Goal: Information Seeking & Learning: Learn about a topic

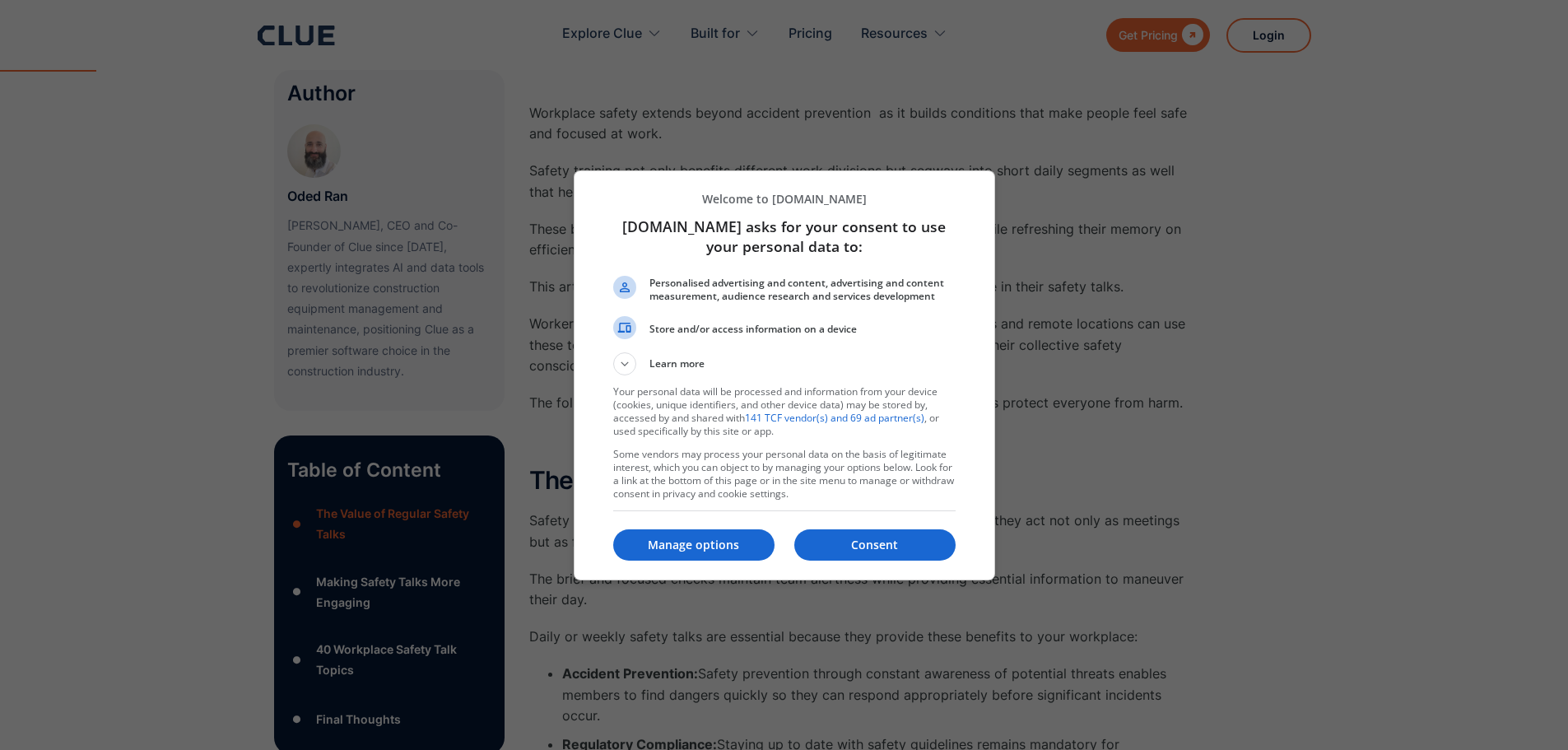
scroll to position [659, 0]
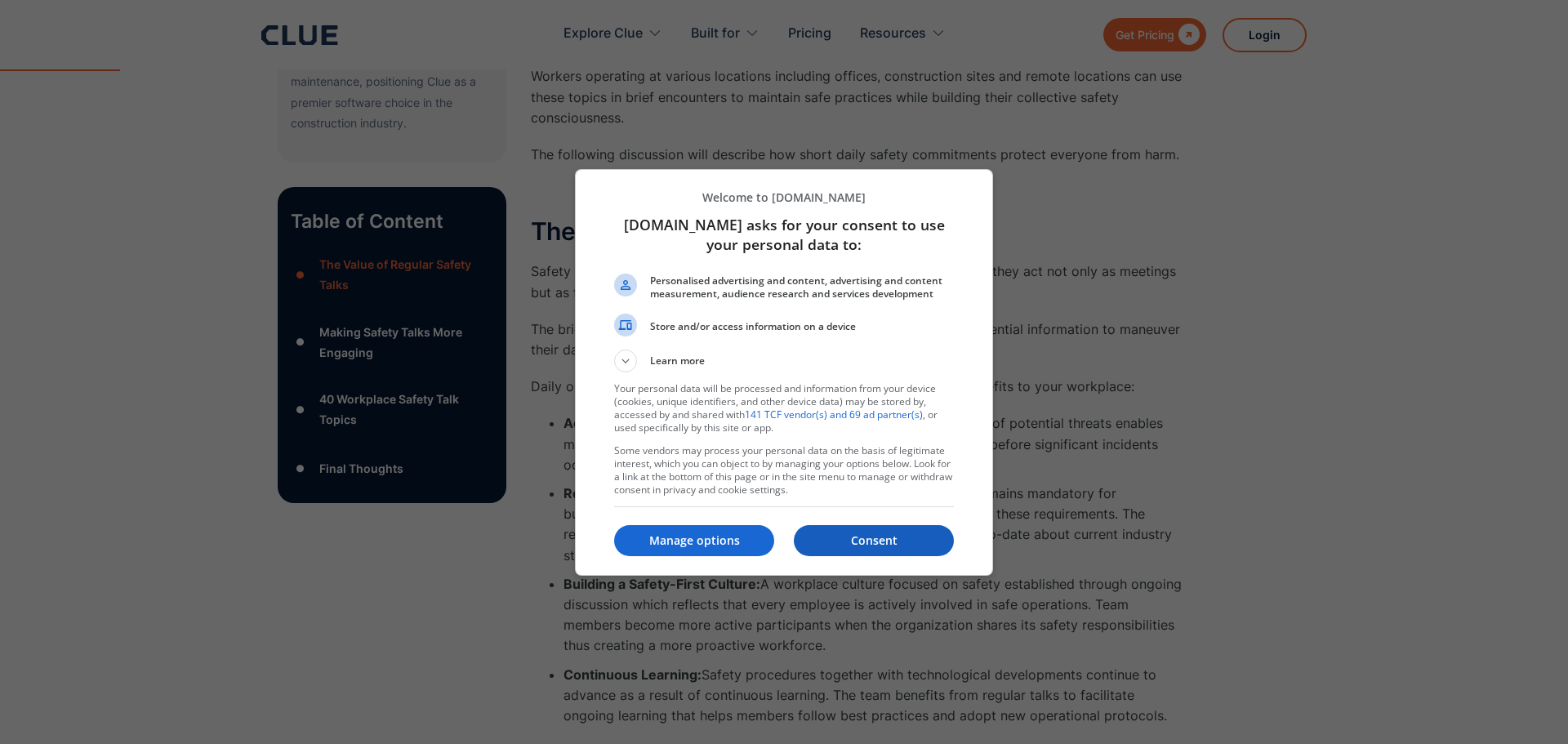
click at [881, 532] on button "Consent" at bounding box center [874, 540] width 160 height 31
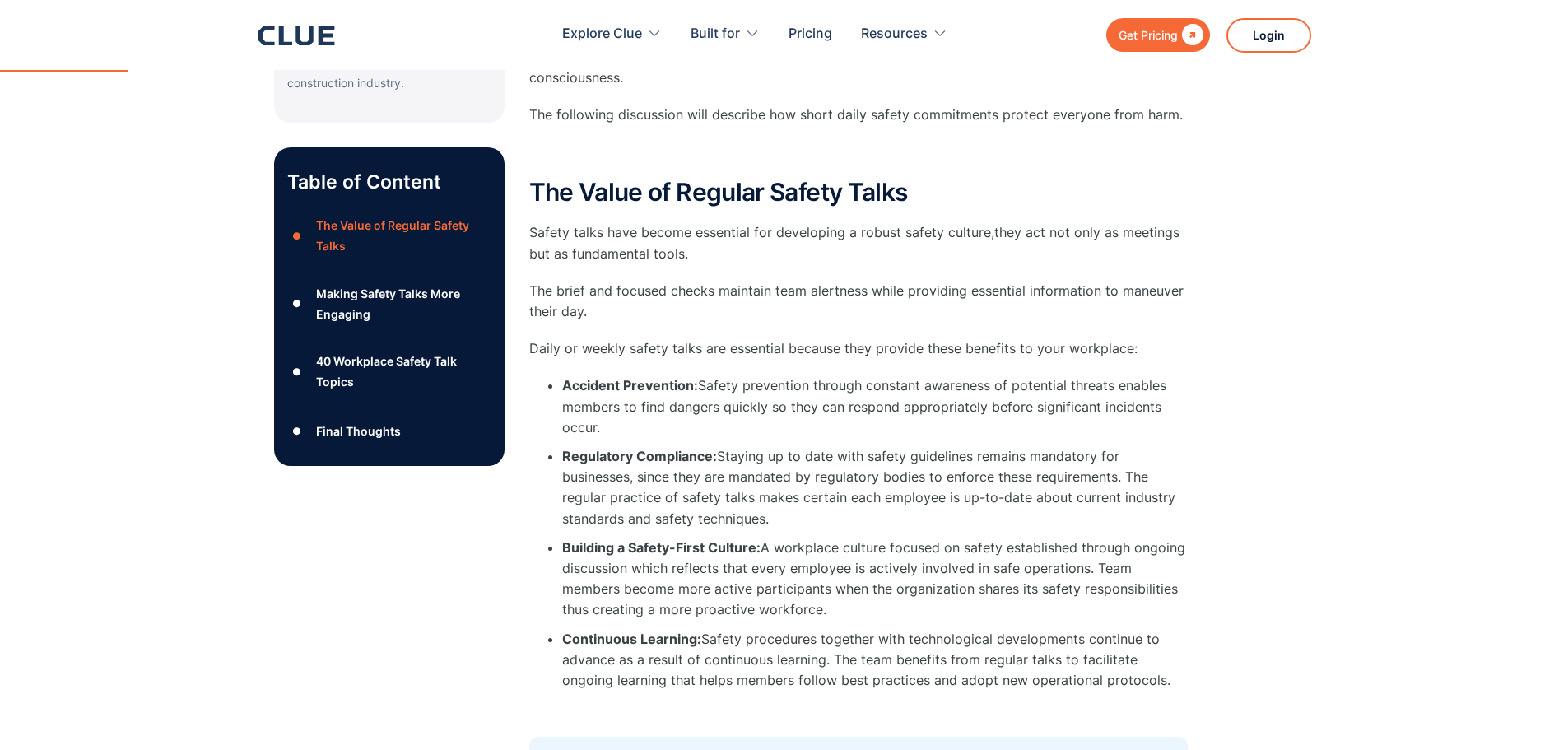
scroll to position [741, 0]
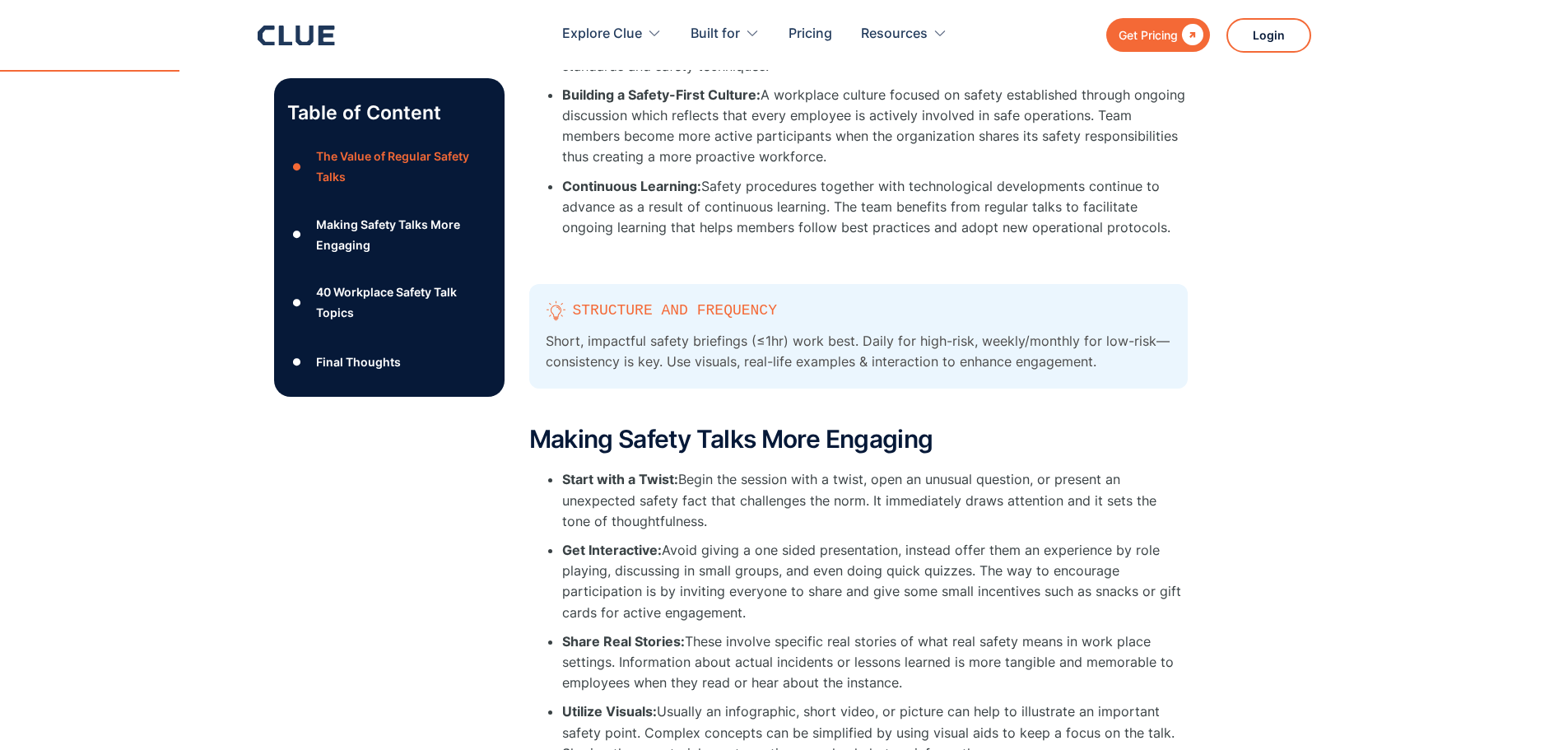
click at [392, 296] on div "40 Workplace Safety Talk Topics" at bounding box center [403, 302] width 175 height 41
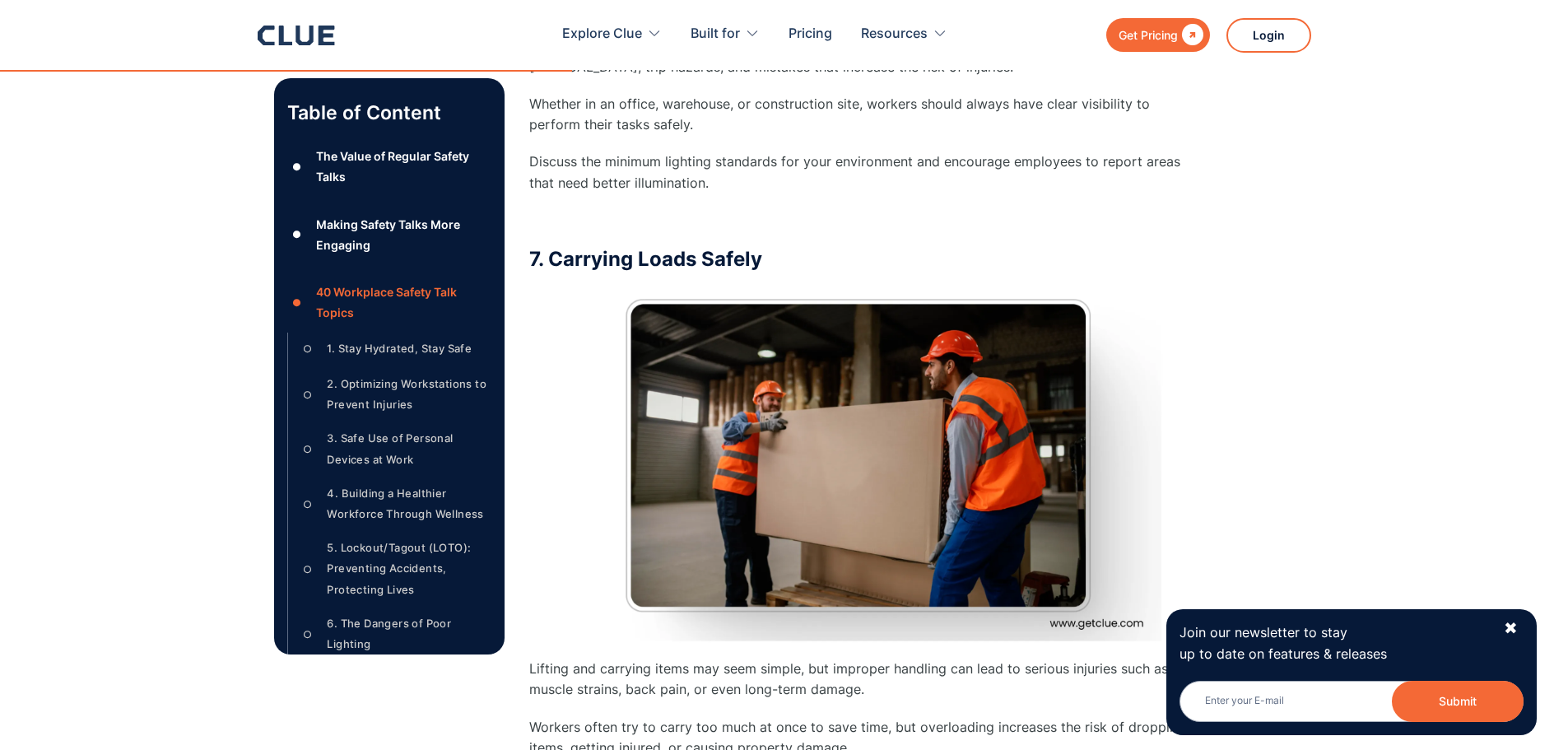
scroll to position [4972, 0]
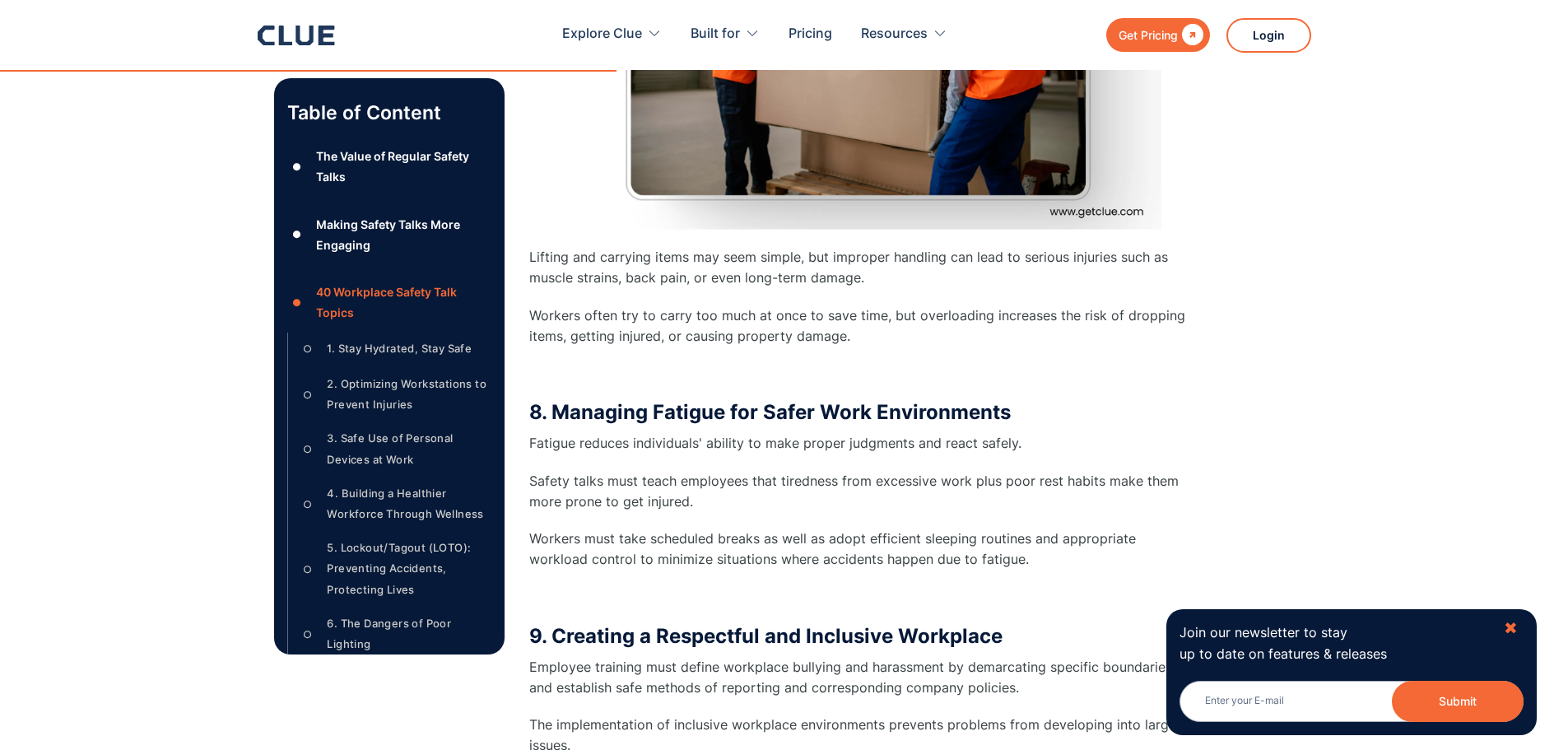
click at [1511, 624] on div "✖" at bounding box center [1510, 628] width 14 height 21
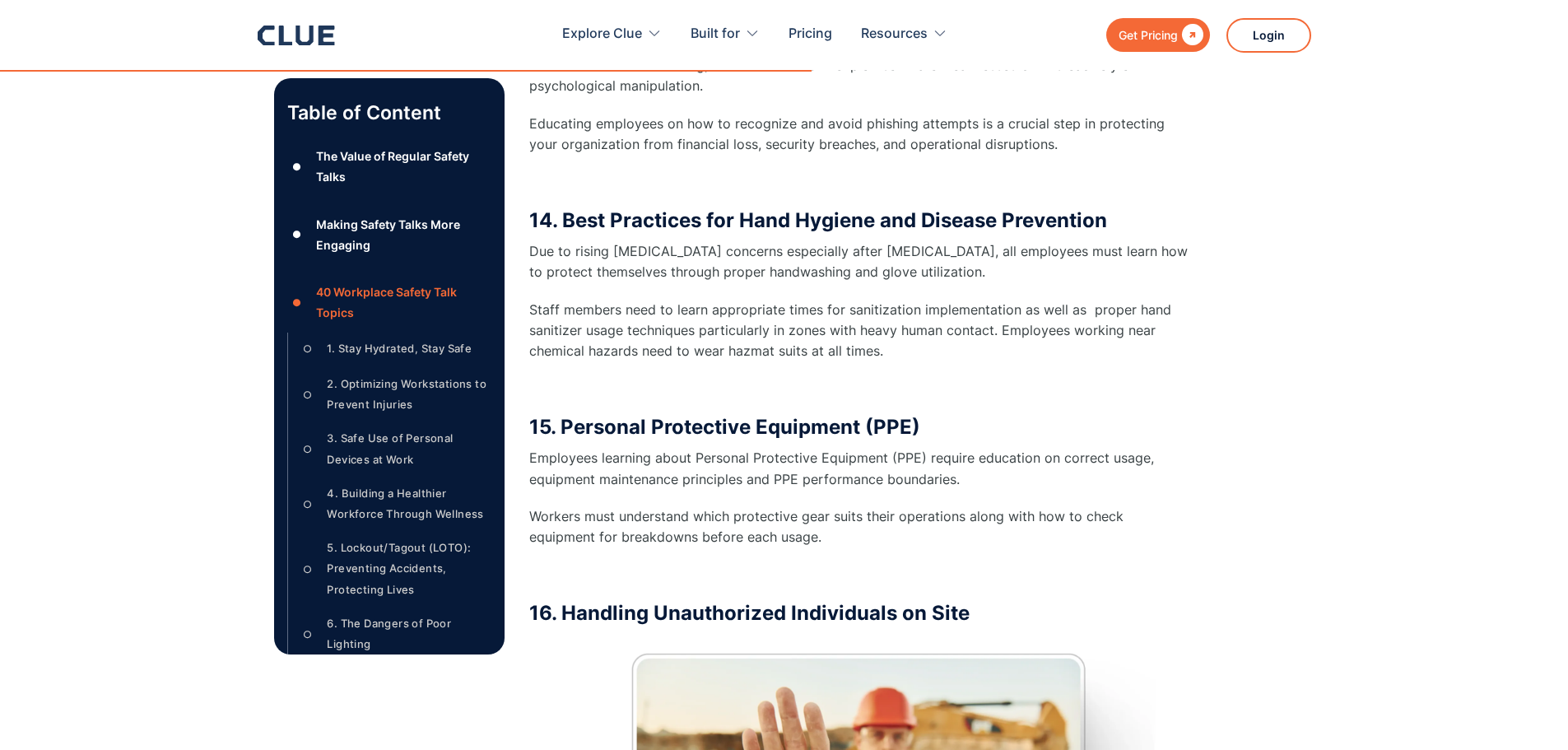
scroll to position [7525, 0]
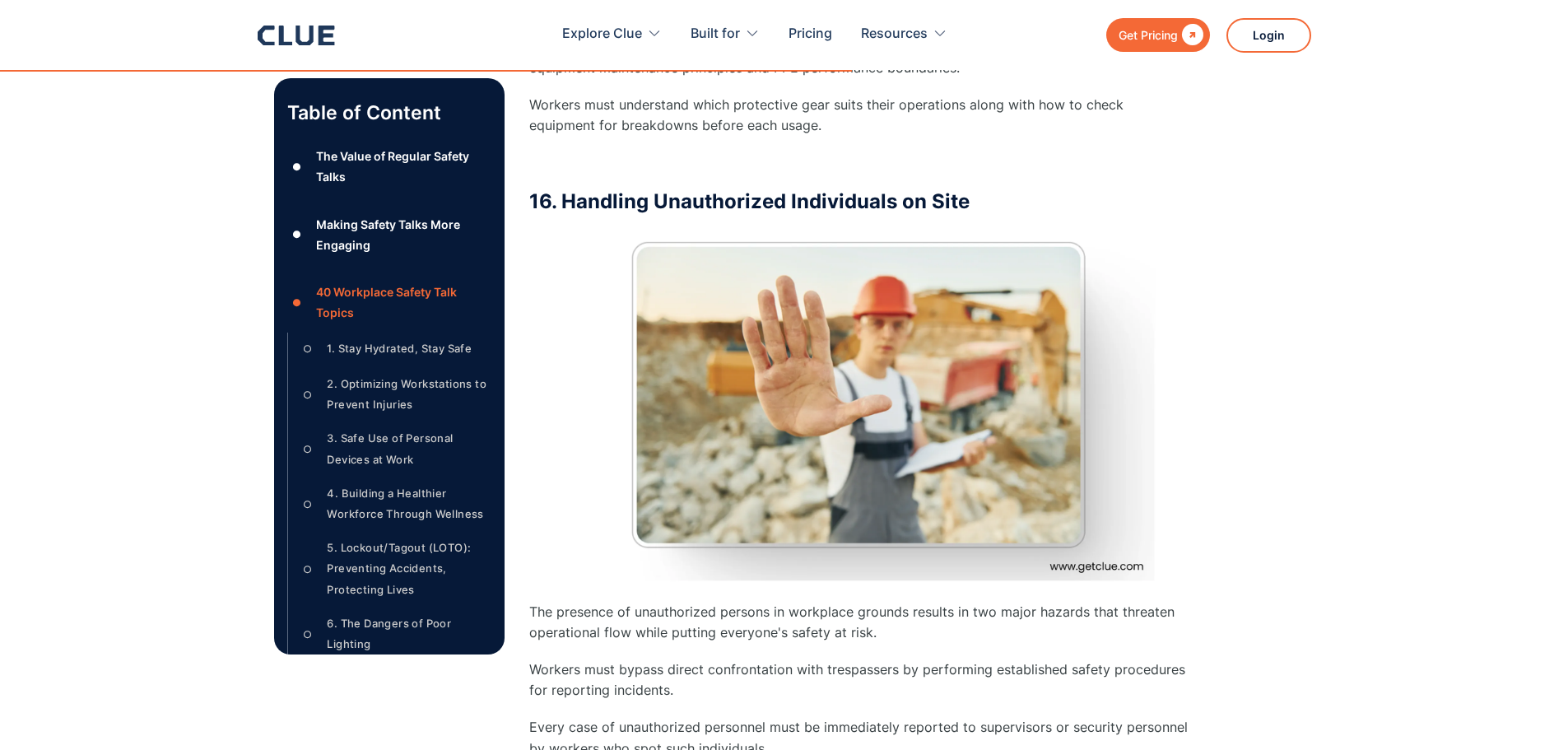
click at [417, 160] on div "The Value of Regular Safety Talks" at bounding box center [403, 166] width 175 height 41
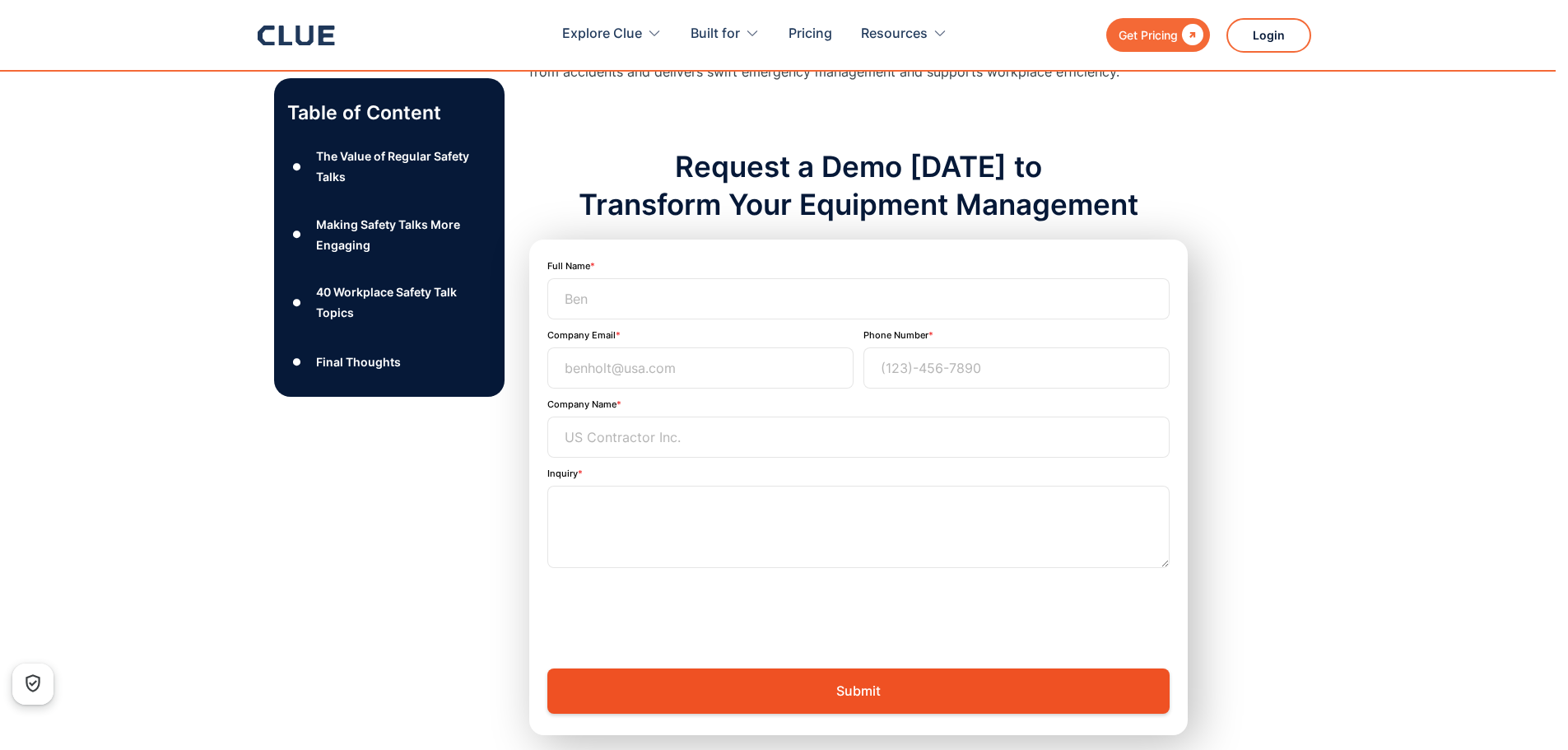
scroll to position [16910, 0]
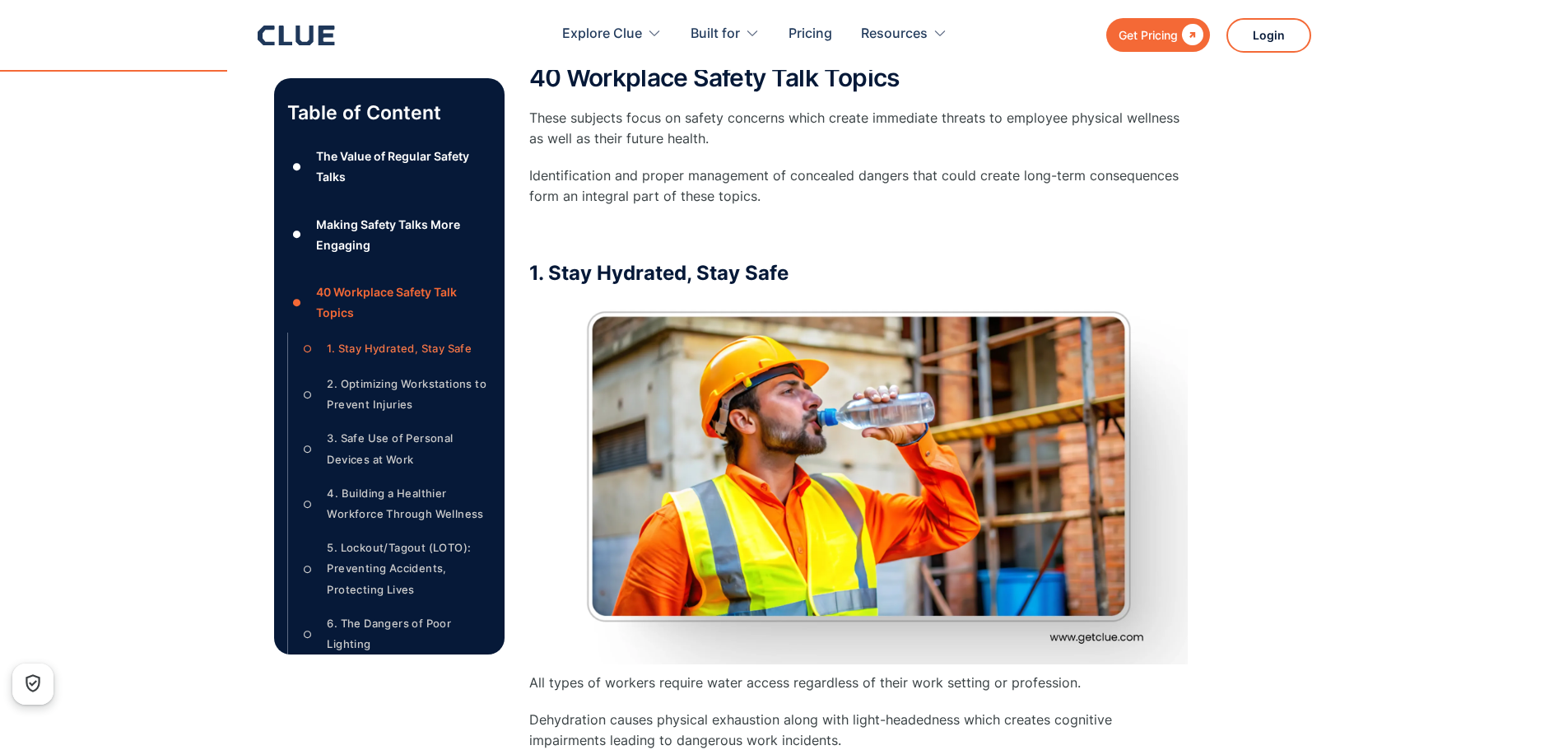
scroll to position [2090, 0]
